Goal: Transaction & Acquisition: Purchase product/service

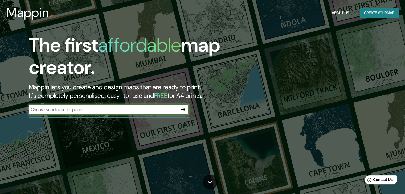
click at [181, 110] on icon "button" at bounding box center [183, 110] width 6 height 6
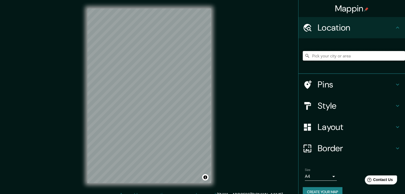
click at [332, 54] on input "Pick your city or area" at bounding box center [354, 56] width 102 height 10
click at [378, 54] on input "Pick your city or area" at bounding box center [354, 56] width 102 height 10
click at [352, 57] on input "[GEOGRAPHIC_DATA][PERSON_NAME][PERSON_NAME] - [GEOGRAPHIC_DATA], 58030-226, [GE…" at bounding box center [354, 56] width 102 height 10
click at [353, 53] on input "[GEOGRAPHIC_DATA][PERSON_NAME][PERSON_NAME] - [GEOGRAPHIC_DATA], 58030-226, [GE…" at bounding box center [354, 56] width 102 height 10
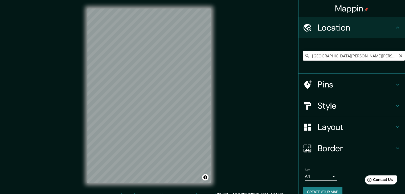
click at [353, 53] on input "[GEOGRAPHIC_DATA][PERSON_NAME][PERSON_NAME] - [GEOGRAPHIC_DATA], 58030-226, [GE…" at bounding box center [354, 56] width 102 height 10
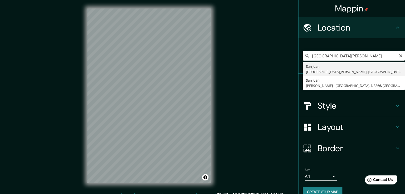
type input "[GEOGRAPHIC_DATA][PERSON_NAME], [GEOGRAPHIC_DATA][PERSON_NAME], [GEOGRAPHIC_DAT…"
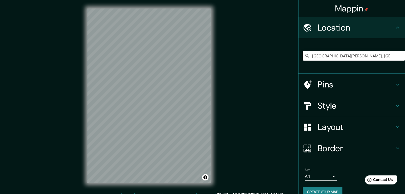
click at [217, 108] on div "© Mapbox © OpenStreetMap Improve this map" at bounding box center [149, 96] width 141 height 192
click at [172, 194] on html "Mappin Location [GEOGRAPHIC_DATA][PERSON_NAME], [GEOGRAPHIC_DATA][PERSON_NAME],…" at bounding box center [202, 97] width 405 height 194
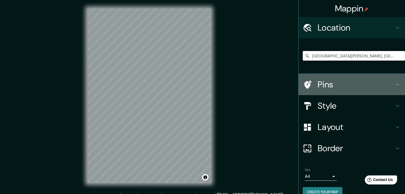
drag, startPoint x: 329, startPoint y: 85, endPoint x: 283, endPoint y: 104, distance: 50.6
click at [329, 85] on h4 "Pins" at bounding box center [356, 84] width 77 height 11
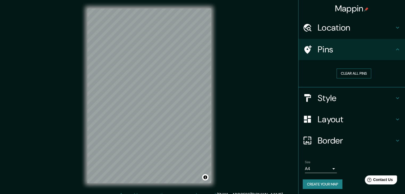
click at [344, 74] on button "Clear all pins" at bounding box center [354, 74] width 35 height 10
click at [340, 141] on h4 "Border" at bounding box center [356, 141] width 77 height 11
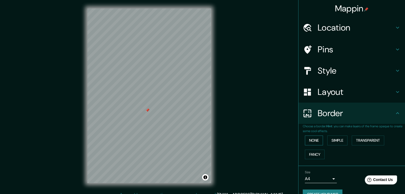
click at [310, 137] on button "None" at bounding box center [314, 141] width 18 height 10
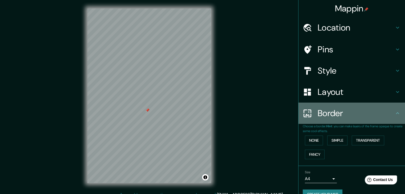
click at [319, 116] on h4 "Border" at bounding box center [356, 113] width 77 height 11
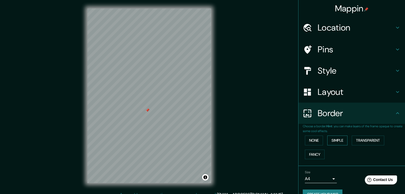
click at [340, 138] on button "Simple" at bounding box center [337, 141] width 20 height 10
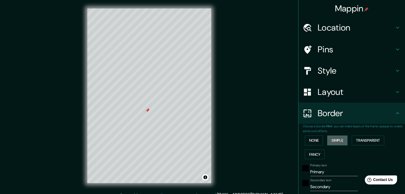
click at [333, 139] on button "Simple" at bounding box center [337, 141] width 20 height 10
type input "37"
click at [315, 140] on button "None" at bounding box center [314, 141] width 18 height 10
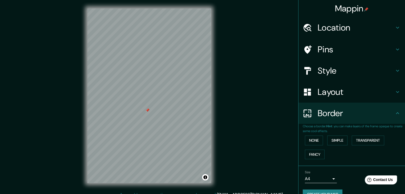
drag, startPoint x: 348, startPoint y: 74, endPoint x: 344, endPoint y: 73, distance: 4.5
click at [348, 74] on h4 "Style" at bounding box center [356, 71] width 77 height 11
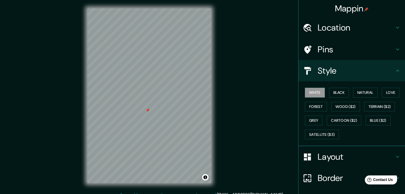
click at [343, 73] on h4 "Style" at bounding box center [356, 71] width 77 height 11
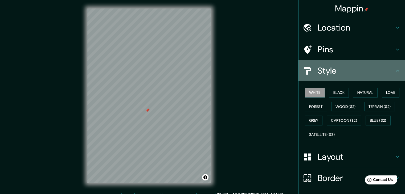
click at [343, 73] on h4 "Style" at bounding box center [356, 71] width 77 height 11
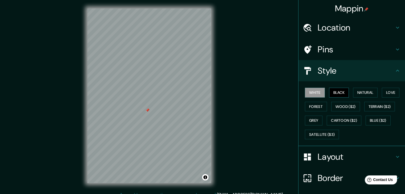
click at [334, 96] on button "Black" at bounding box center [339, 93] width 20 height 10
click at [305, 88] on button "White" at bounding box center [315, 93] width 20 height 10
click at [371, 91] on button "Natural" at bounding box center [365, 93] width 24 height 10
click at [328, 160] on h4 "Layout" at bounding box center [356, 157] width 77 height 11
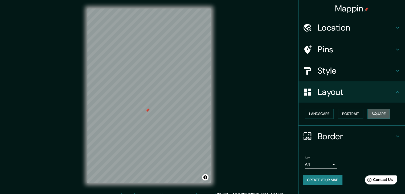
click at [378, 115] on button "Square" at bounding box center [378, 114] width 22 height 10
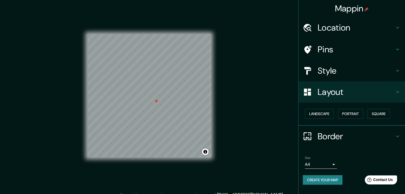
click at [331, 68] on h4 "Style" at bounding box center [356, 71] width 77 height 11
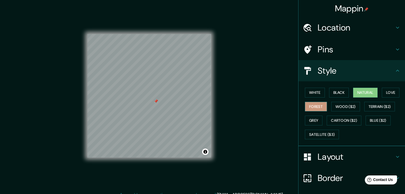
click at [309, 106] on button "Forest" at bounding box center [316, 107] width 22 height 10
click at [336, 88] on button "Black" at bounding box center [339, 93] width 20 height 10
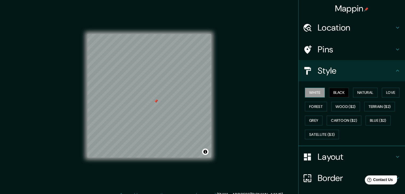
click at [312, 89] on button "White" at bounding box center [315, 93] width 20 height 10
